Goal: Information Seeking & Learning: Learn about a topic

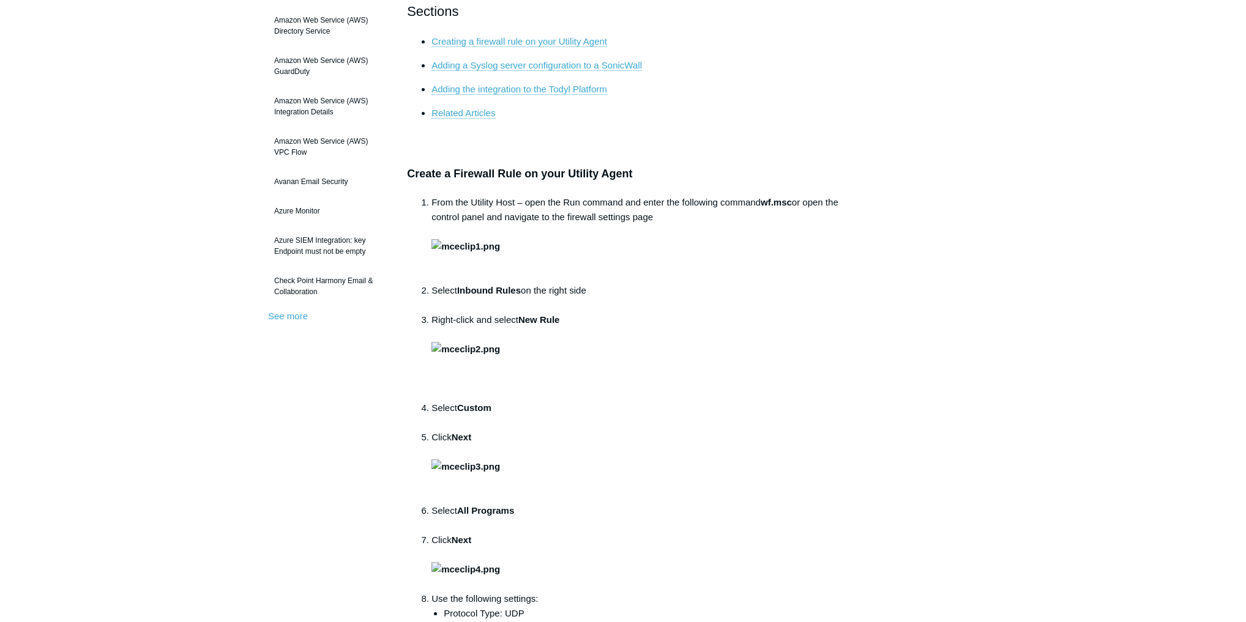
scroll to position [343, 0]
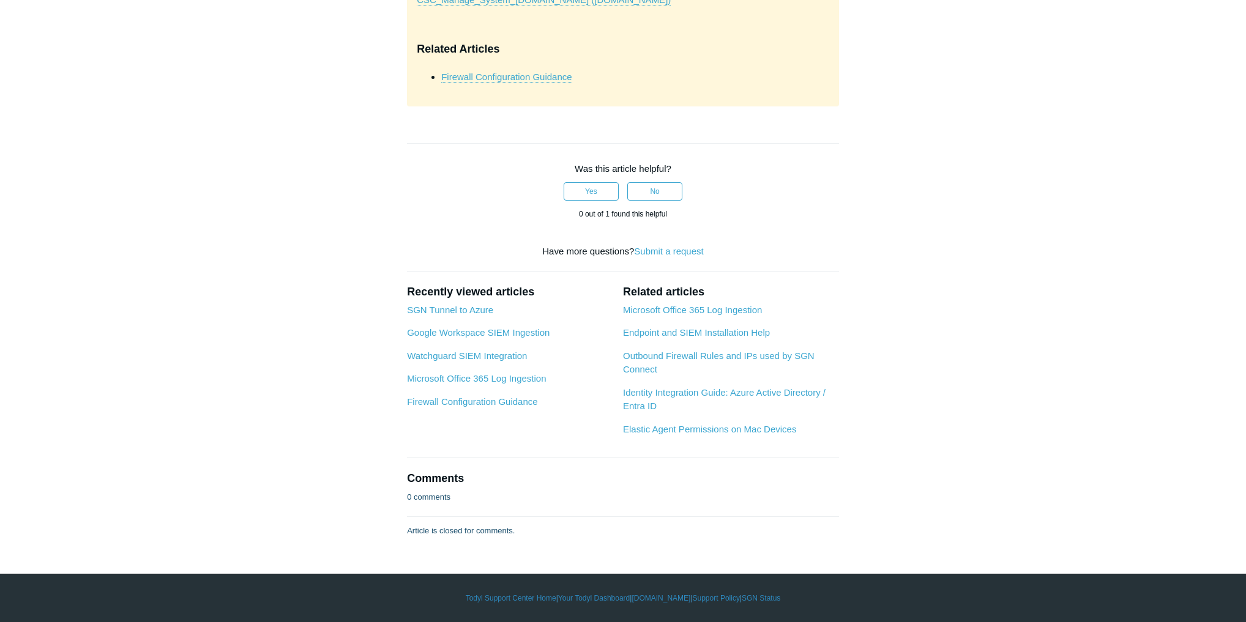
scroll to position [6366, 0]
drag, startPoint x: 1021, startPoint y: 372, endPoint x: 1014, endPoint y: 355, distance: 18.6
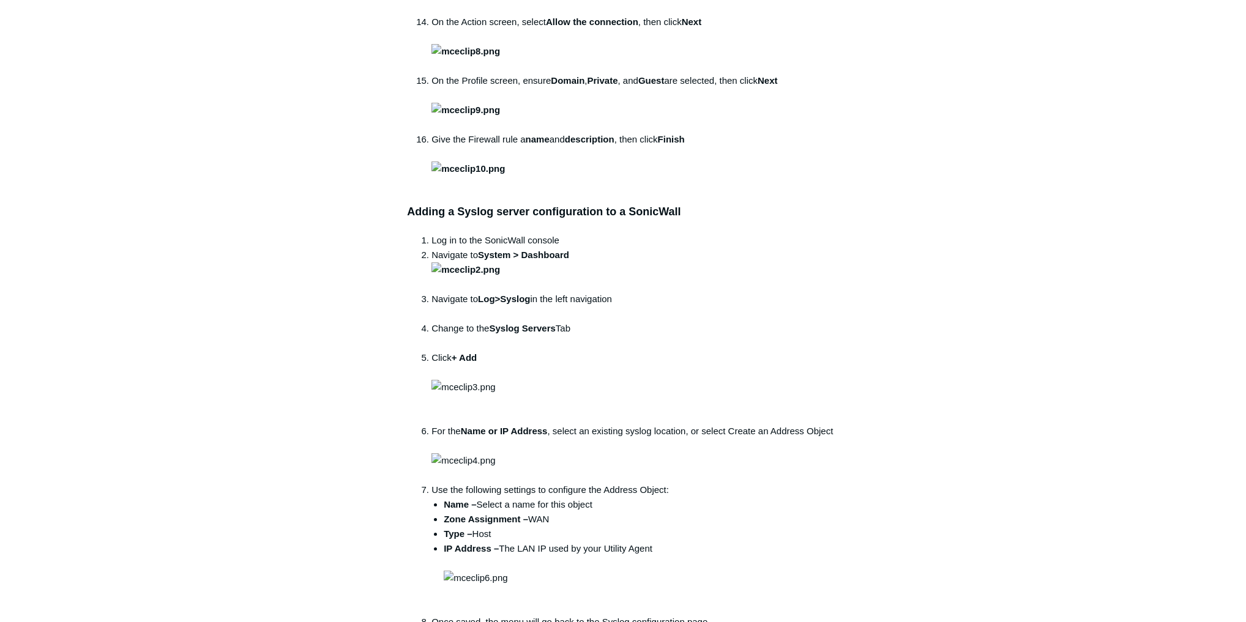
scroll to position [0, 0]
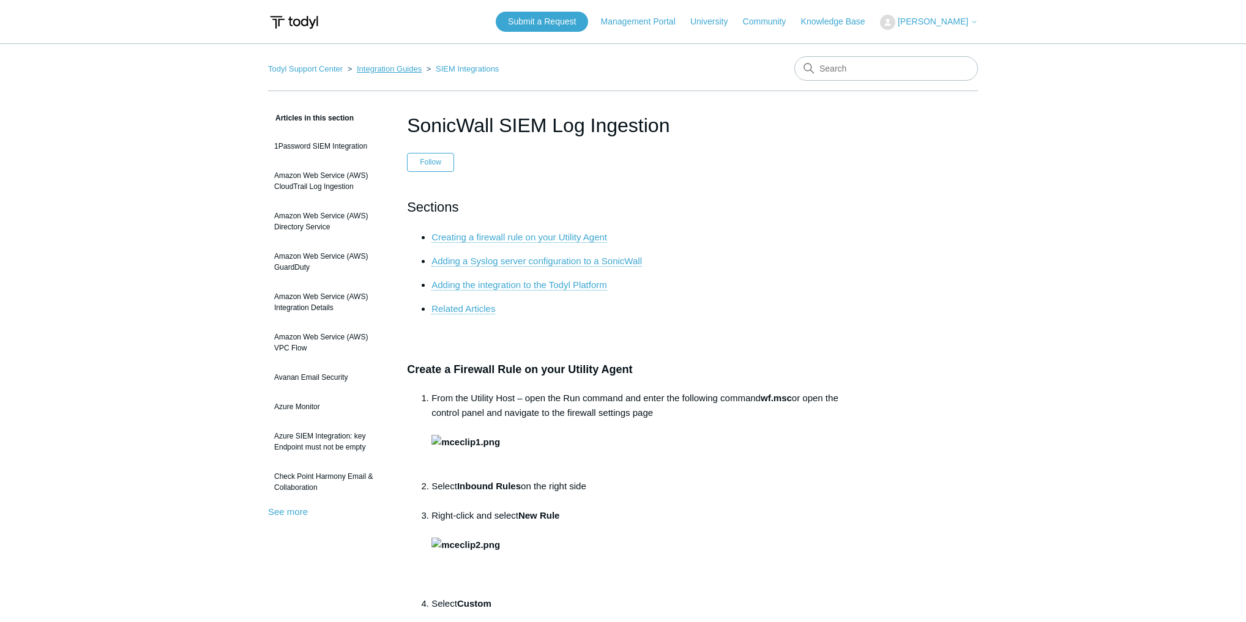
click at [386, 71] on link "Integration Guides" at bounding box center [389, 68] width 65 height 9
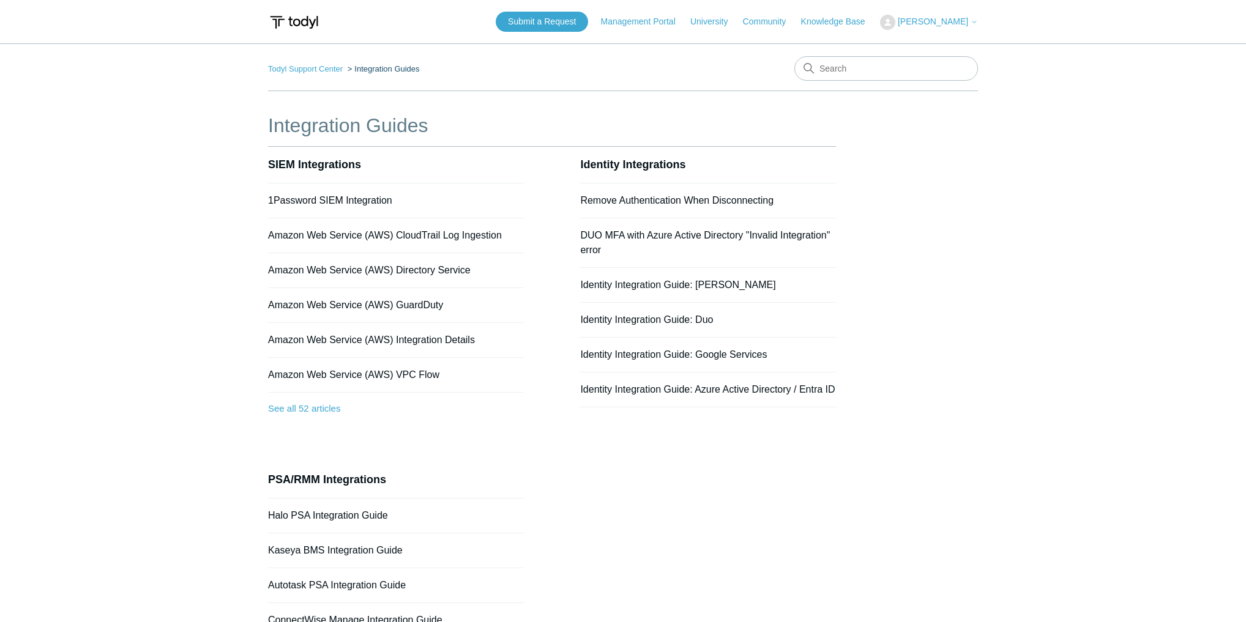
click at [302, 74] on ol "Todyl Support Center Integration Guides" at bounding box center [344, 69] width 152 height 14
click at [307, 70] on link "Todyl Support Center" at bounding box center [305, 68] width 75 height 9
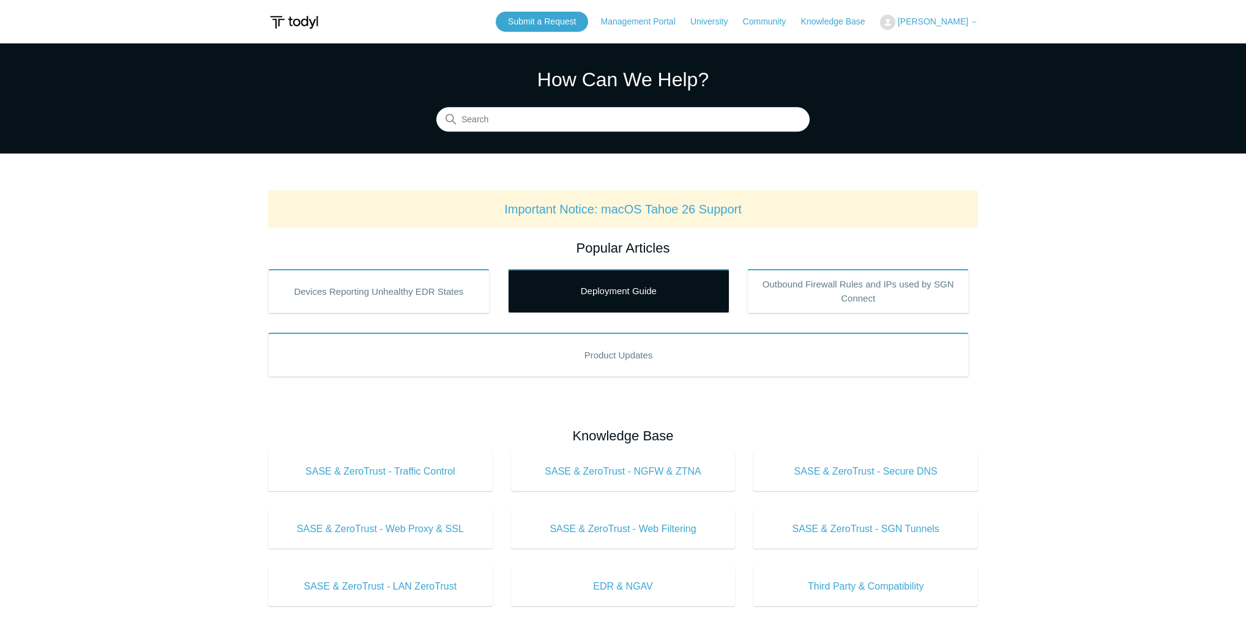
click at [622, 299] on link "Deployment Guide" at bounding box center [619, 291] width 222 height 44
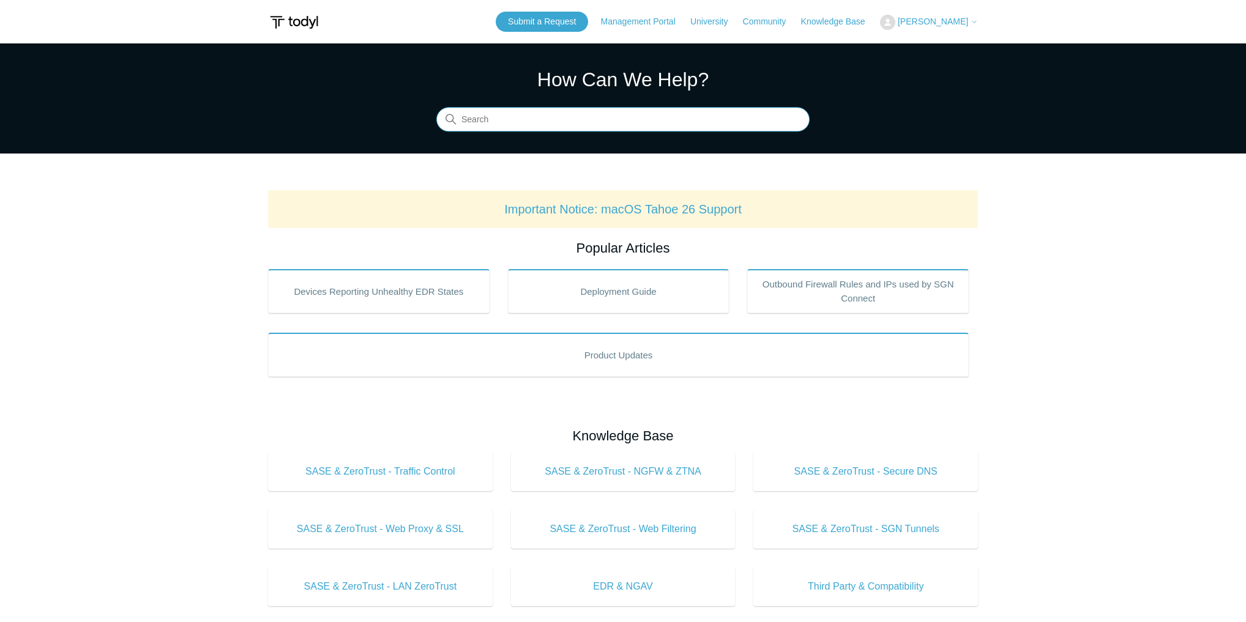
click at [564, 127] on input "Search" at bounding box center [622, 120] width 373 height 24
type input "azure"
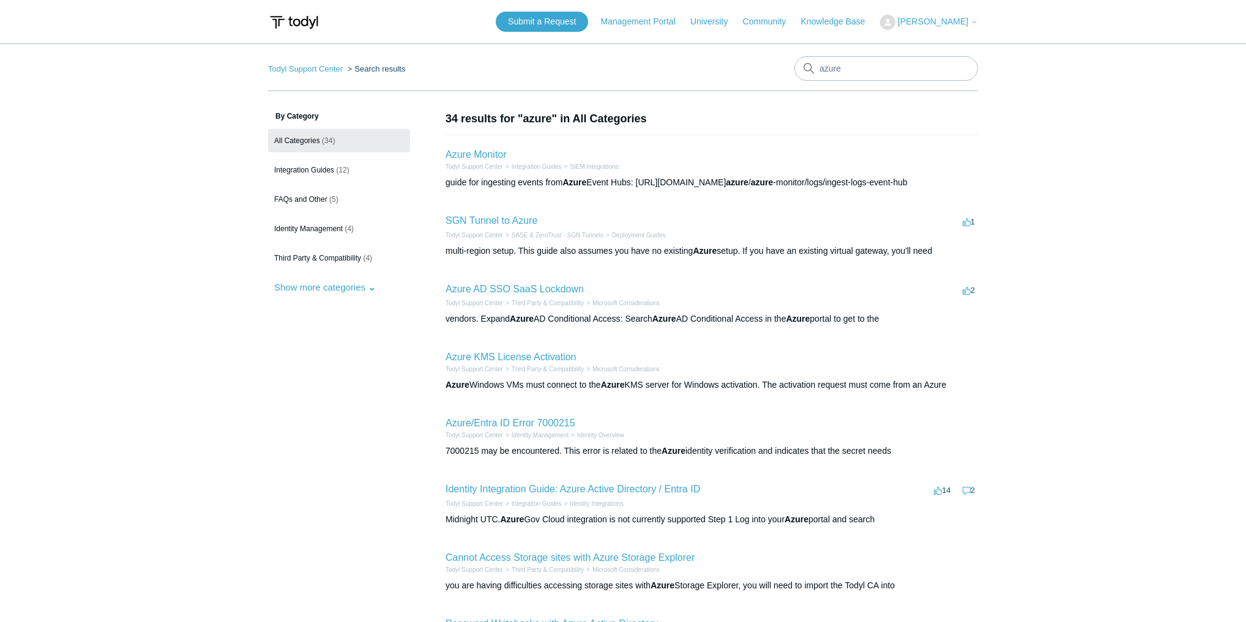
click at [1077, 359] on main "Todyl Support Center Search results azure By Category All Categories (34) Integ…" at bounding box center [623, 446] width 1246 height 806
drag, startPoint x: 853, startPoint y: 69, endPoint x: 758, endPoint y: 64, distance: 95.6
click at [758, 64] on nav "Todyl Support Center Search results azure" at bounding box center [623, 73] width 710 height 35
type input "avd"
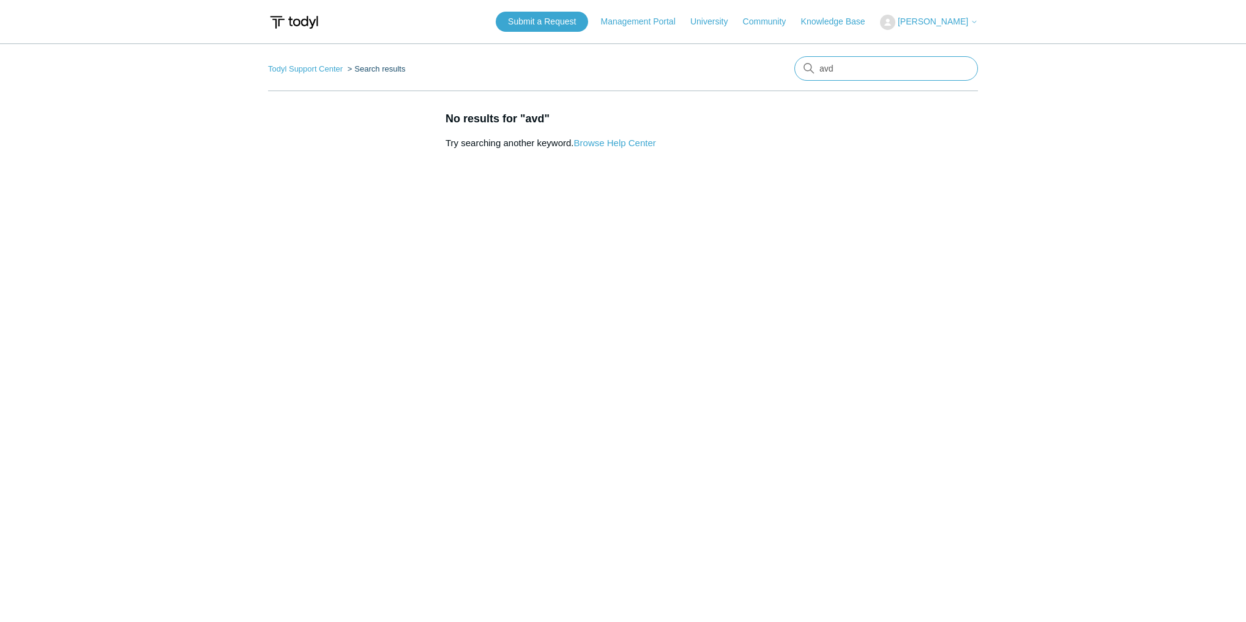
drag, startPoint x: 844, startPoint y: 73, endPoint x: 742, endPoint y: 64, distance: 102.1
click at [743, 64] on nav "Todyl Support Center Search results avd" at bounding box center [623, 73] width 710 height 35
type input "azure"
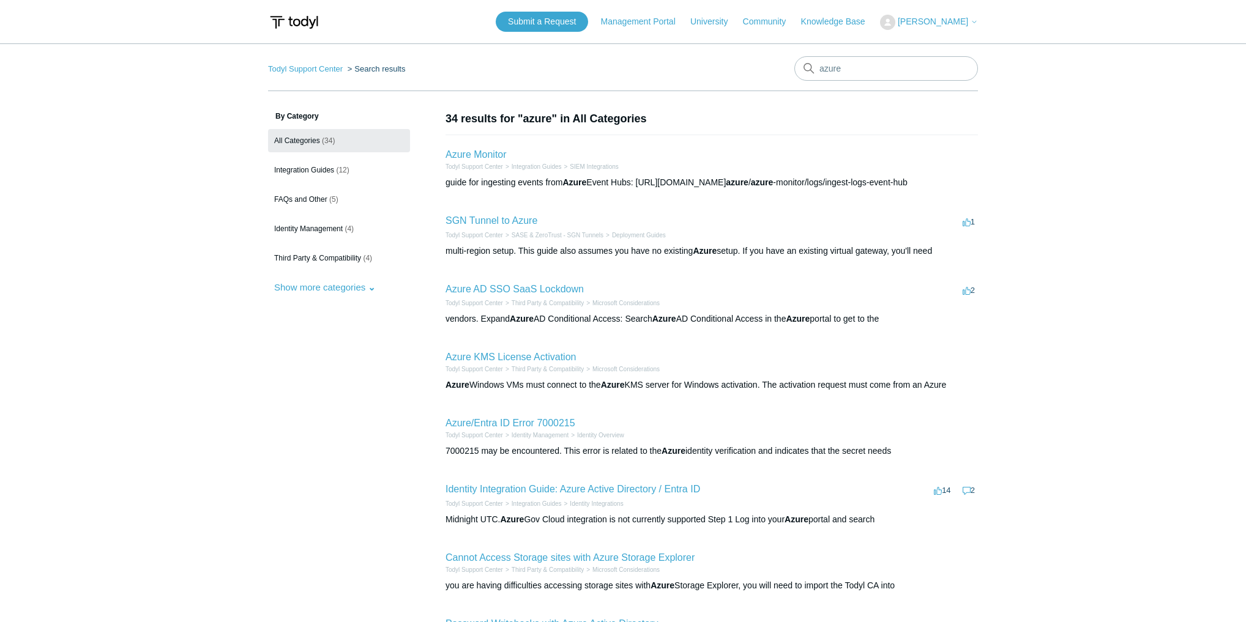
click at [775, 15] on nav "Management Portal University Community Knowledge Base" at bounding box center [739, 22] width 277 height 14
click at [776, 24] on link "Community" at bounding box center [771, 21] width 56 height 13
drag, startPoint x: 669, startPoint y: 62, endPoint x: 642, endPoint y: 63, distance: 27.0
click at [666, 63] on nav "Todyl Support Center Search results azure" at bounding box center [623, 73] width 710 height 35
click at [327, 64] on link "Todyl Support Center" at bounding box center [305, 68] width 75 height 9
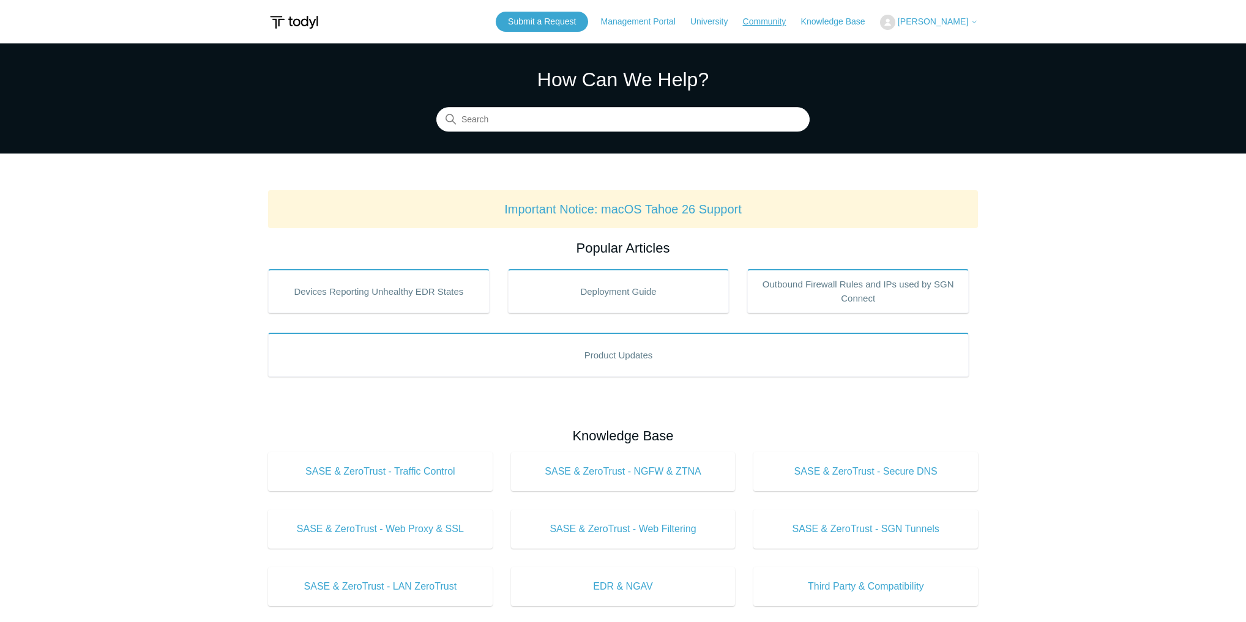
click at [771, 27] on link "Community" at bounding box center [771, 21] width 56 height 13
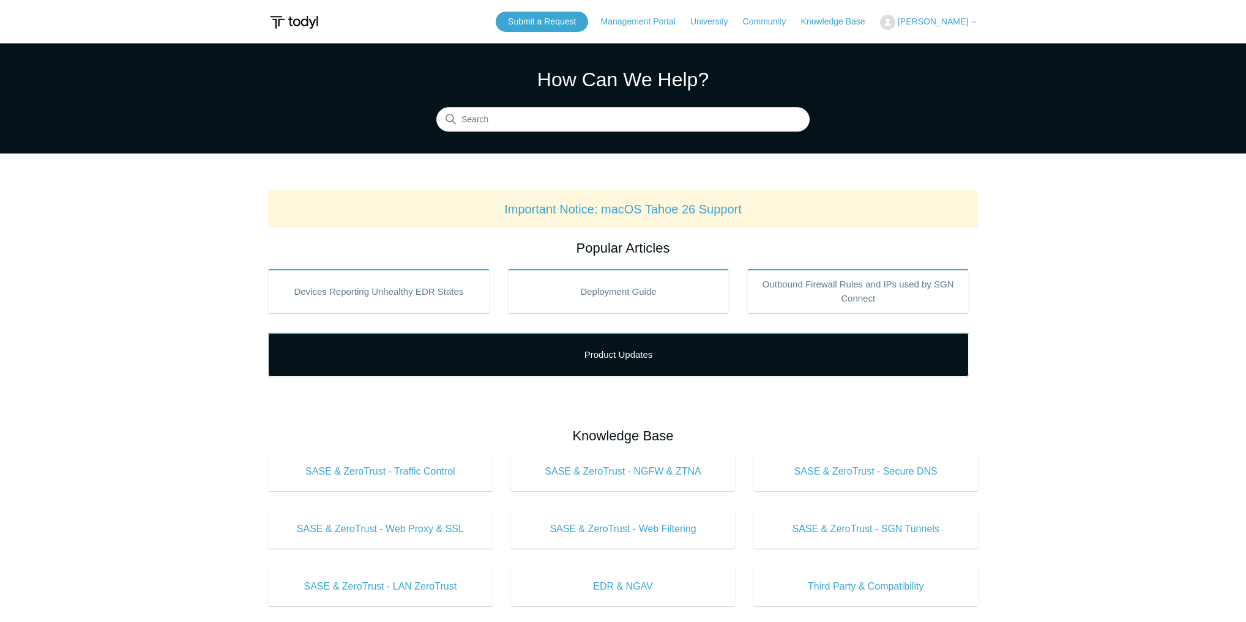
scroll to position [196, 0]
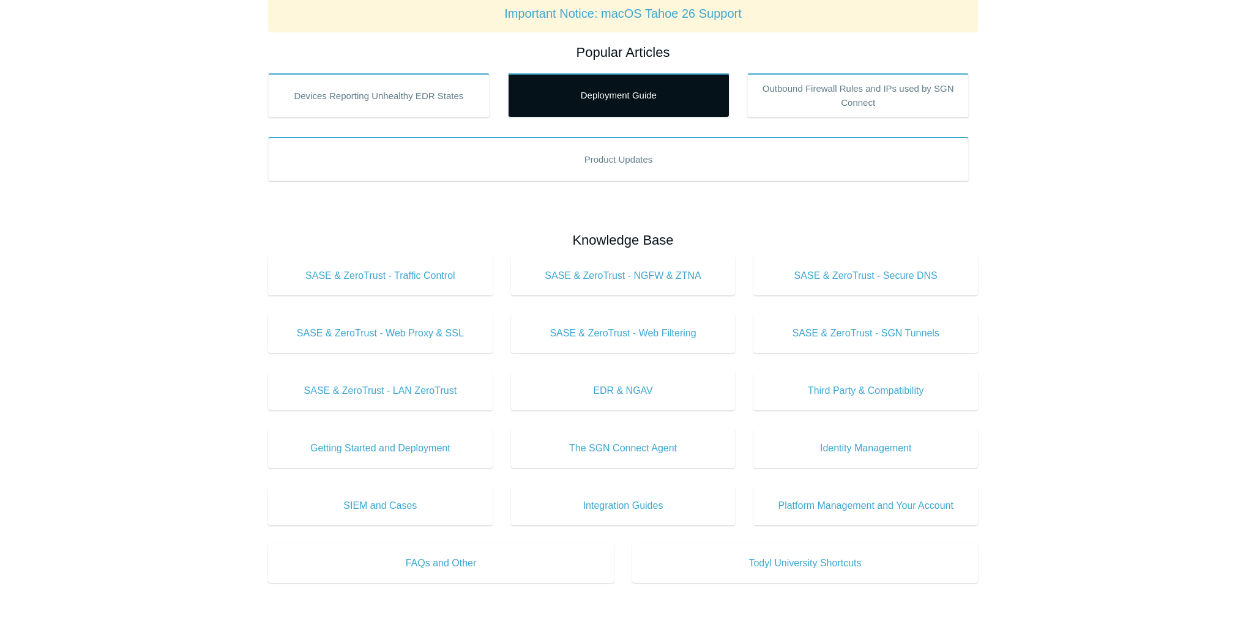
click at [641, 101] on link "Deployment Guide" at bounding box center [619, 95] width 222 height 44
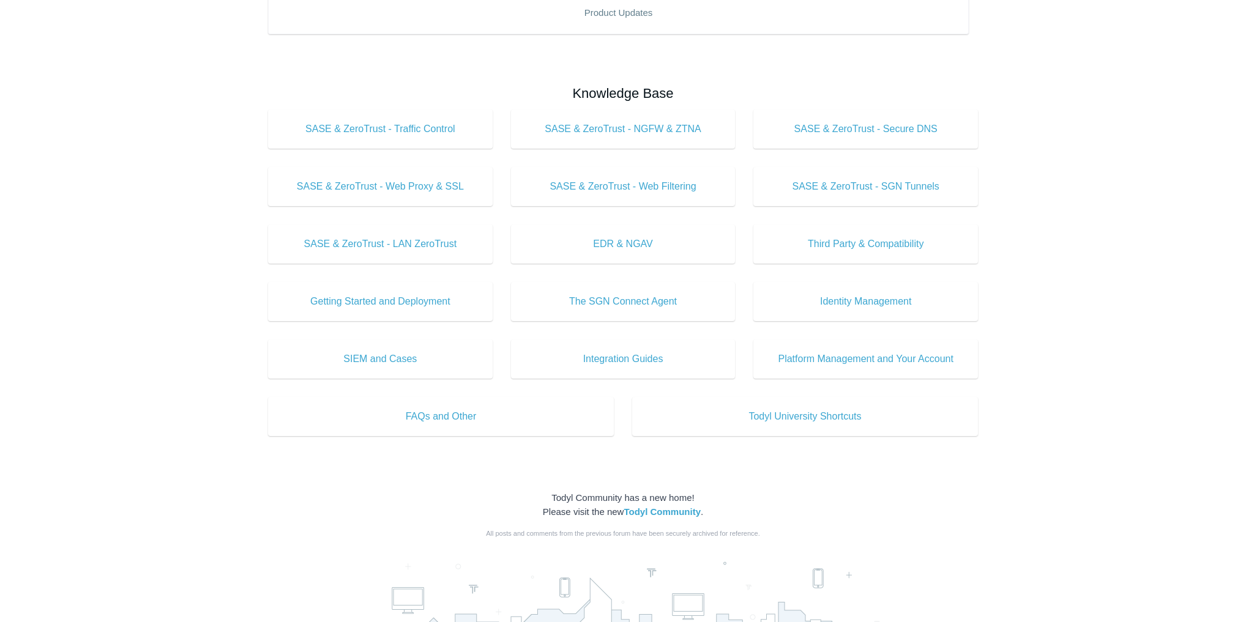
scroll to position [392, 0]
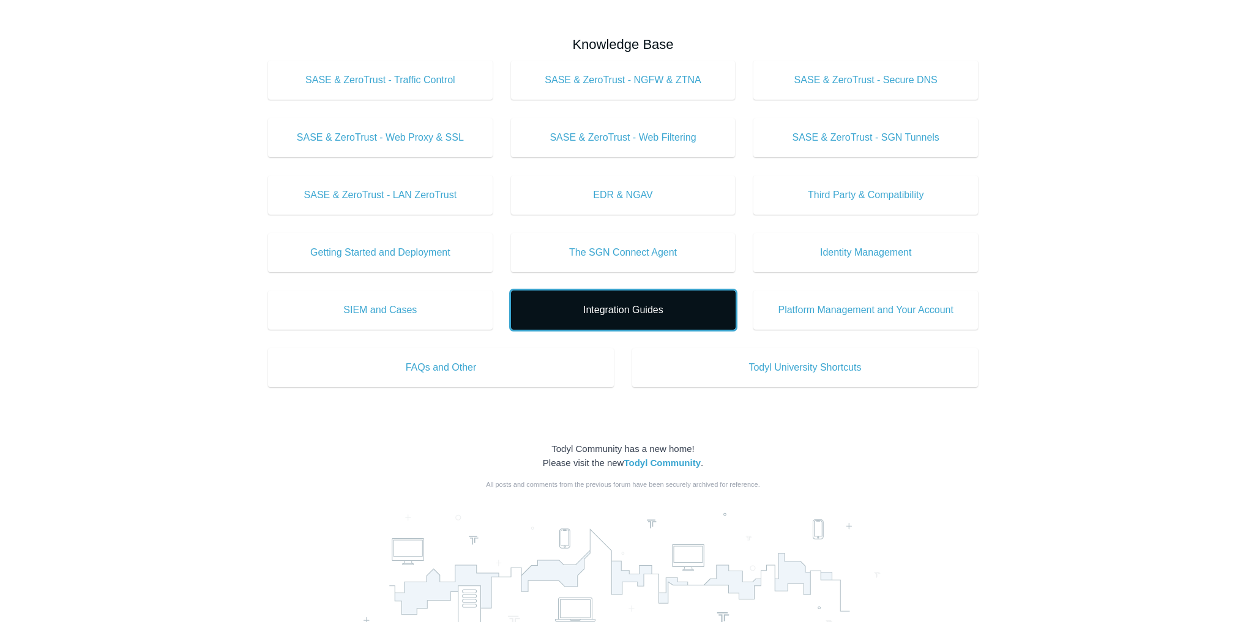
click at [644, 311] on span "Integration Guides" at bounding box center [623, 310] width 188 height 15
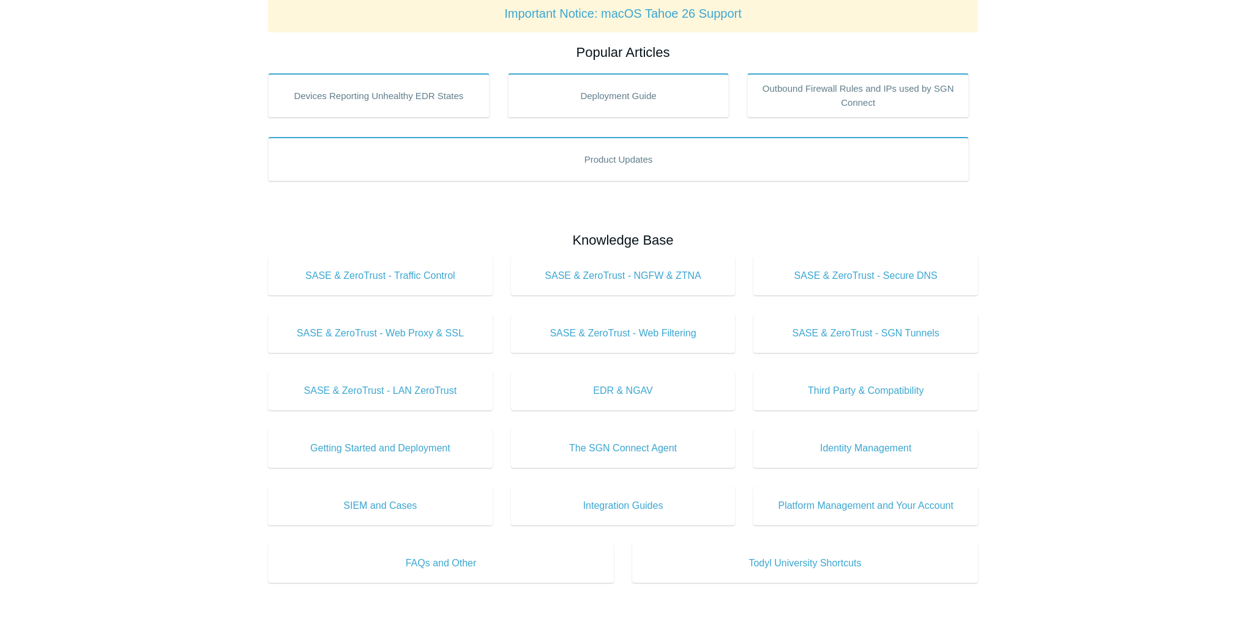
scroll to position [0, 0]
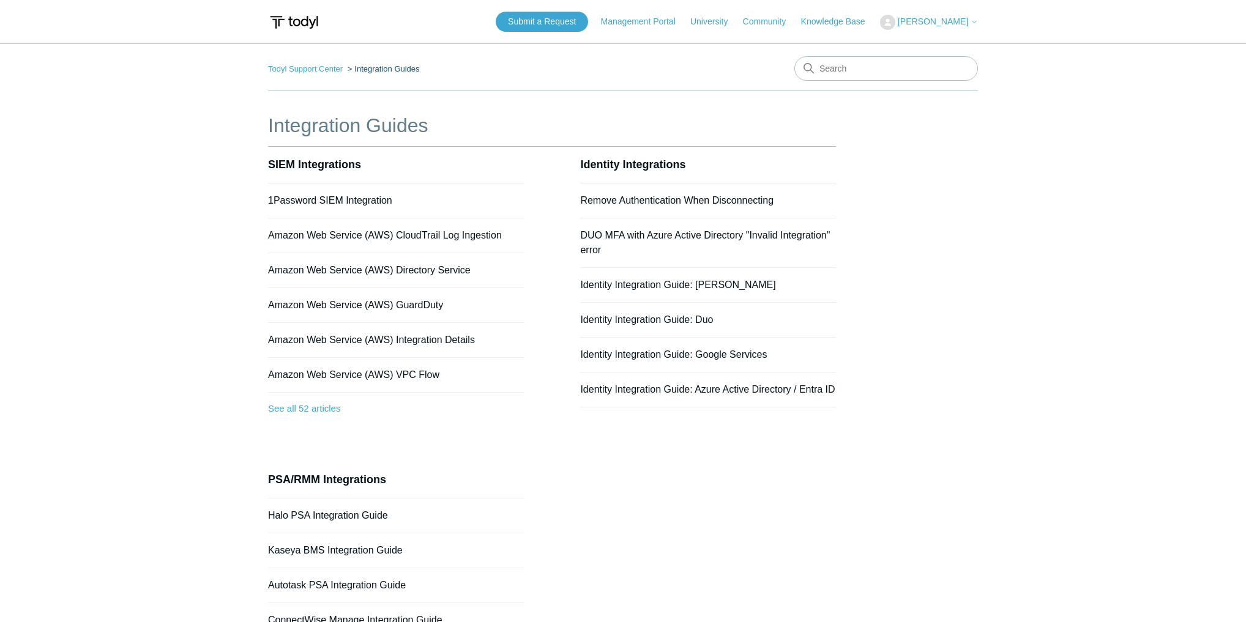
scroll to position [135, 0]
